Goal: Find specific page/section: Find specific page/section

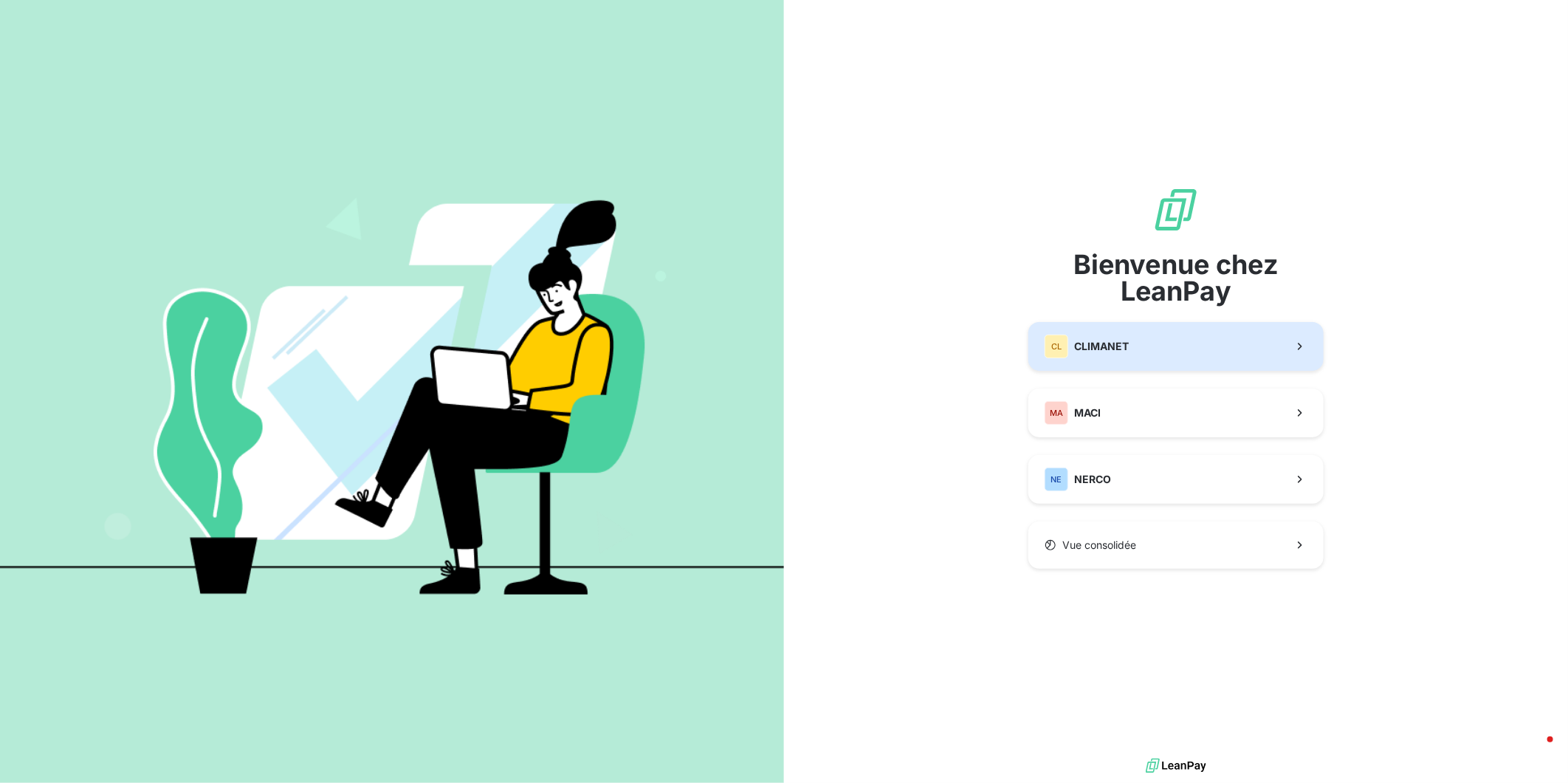
click at [1113, 342] on span "CLIMANET" at bounding box center [1101, 346] width 55 height 15
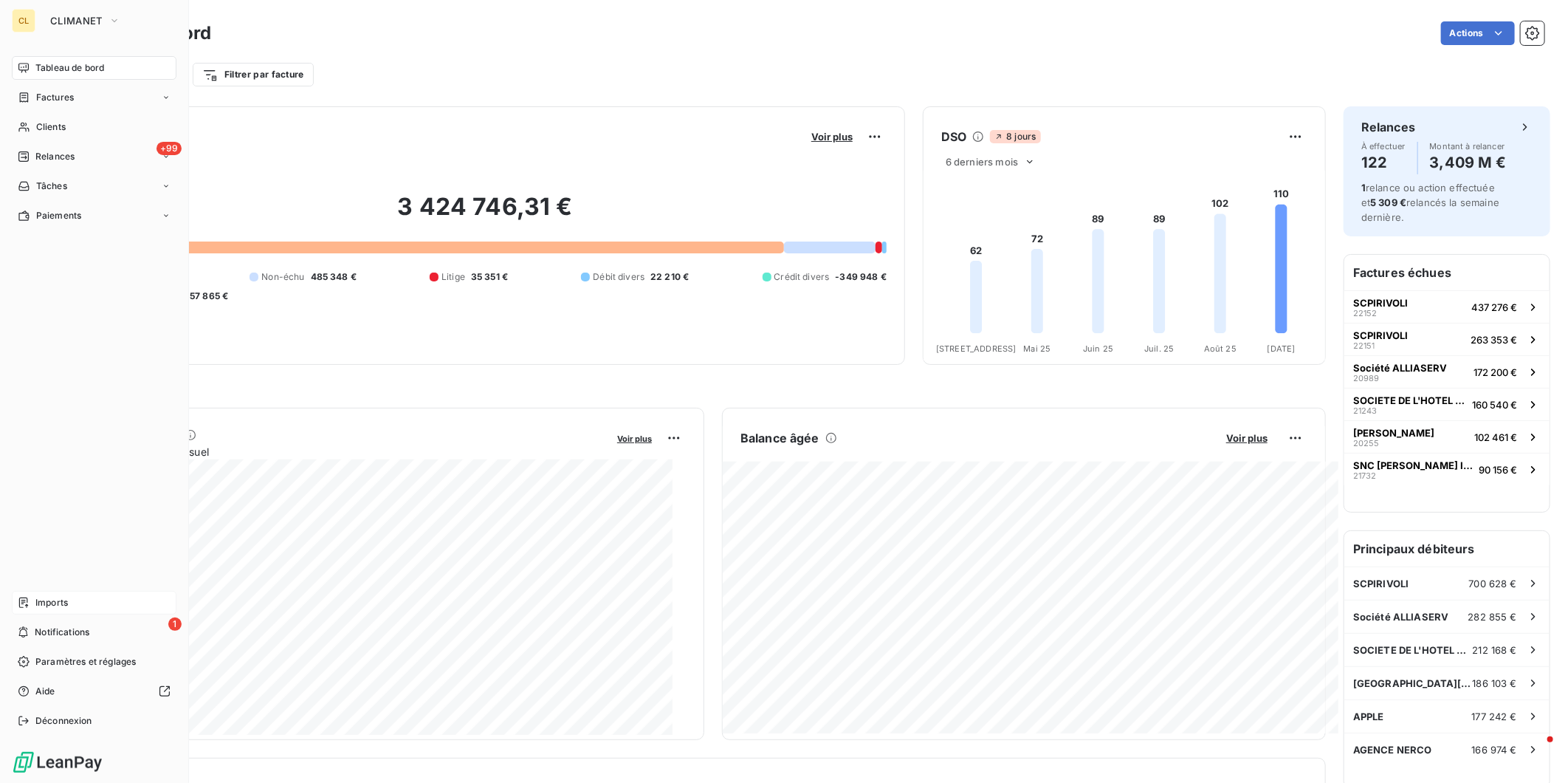
click at [41, 609] on span "Imports" at bounding box center [51, 602] width 32 height 13
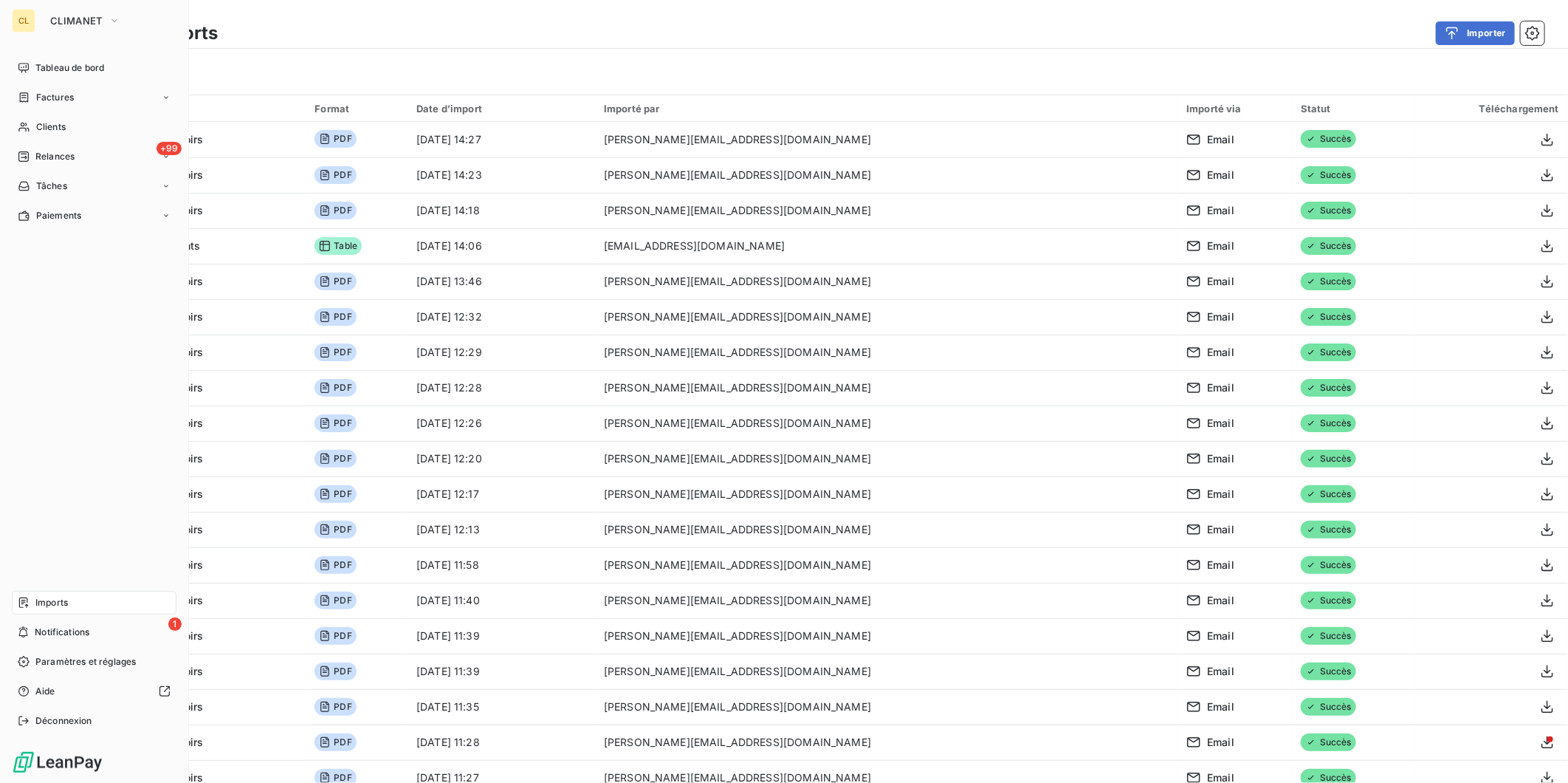
click at [19, 18] on div "CL" at bounding box center [24, 21] width 24 height 24
click at [57, 15] on span "CLIMANET" at bounding box center [76, 21] width 52 height 12
click at [65, 86] on span "CLIMANET" at bounding box center [126, 94] width 130 height 15
